Goal: Task Accomplishment & Management: Manage account settings

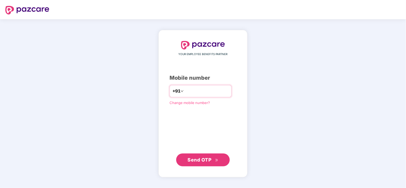
type input "**********"
click at [209, 162] on span "Send OTP" at bounding box center [200, 160] width 24 height 6
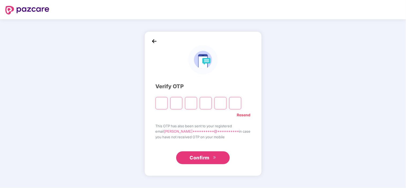
type input "*"
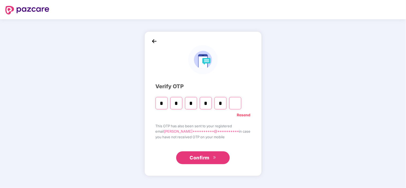
type input "*"
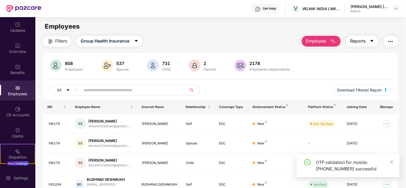
click at [371, 42] on icon "caret-down" at bounding box center [372, 41] width 4 height 4
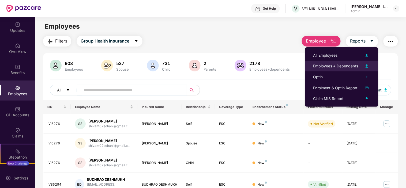
click at [368, 66] on img at bounding box center [367, 66] width 6 height 6
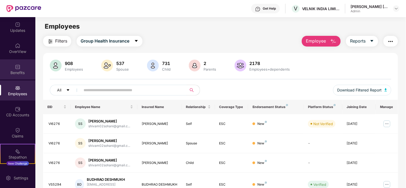
click at [15, 73] on div "Benefits" at bounding box center [17, 72] width 35 height 5
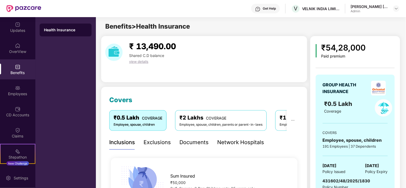
click at [142, 63] on span "view details" at bounding box center [138, 61] width 19 height 4
